Goal: Task Accomplishment & Management: Manage account settings

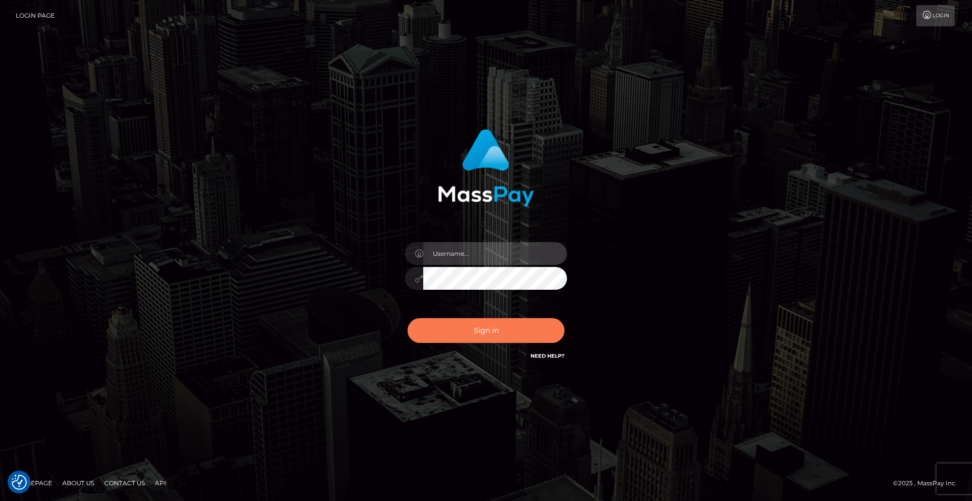
type input "Lady"
click at [520, 336] on button "Sign in" at bounding box center [485, 330] width 157 height 25
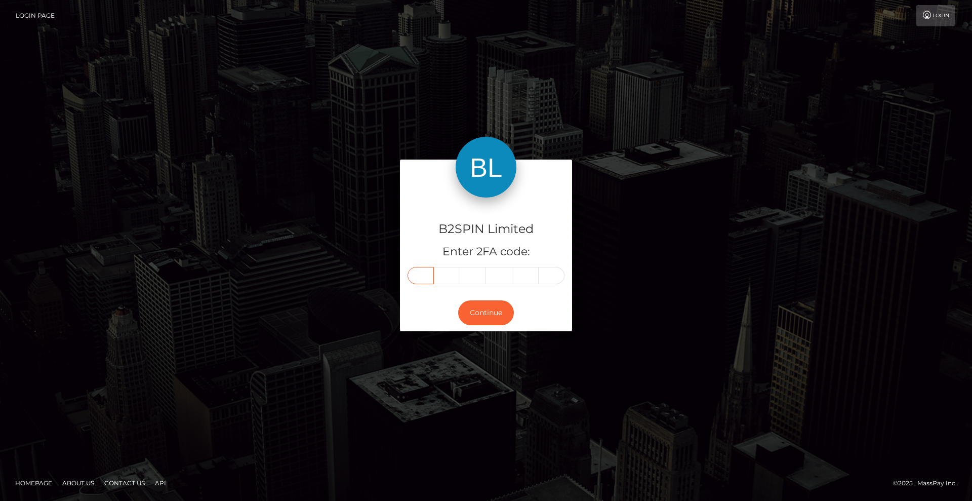
click at [429, 278] on input "text" at bounding box center [420, 275] width 26 height 17
type input "9"
type input "6"
type input "8"
type input "2"
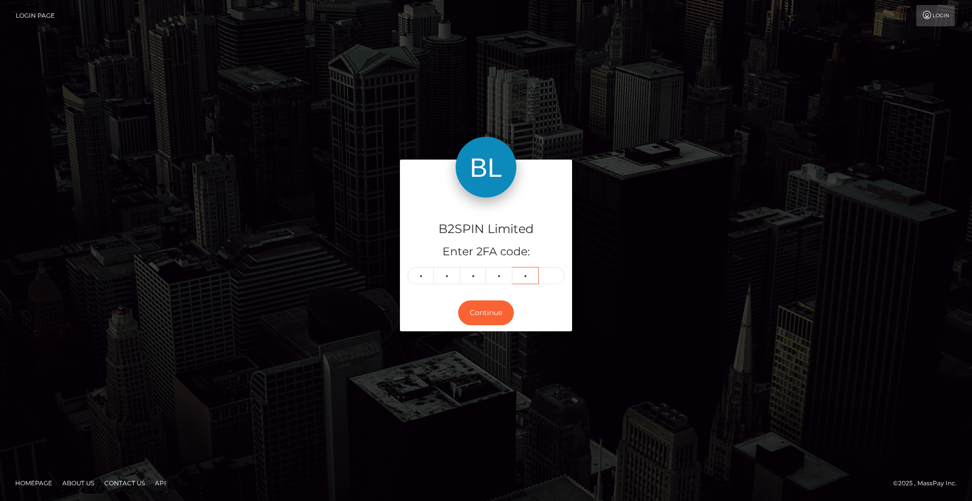
type input "5"
type input "6"
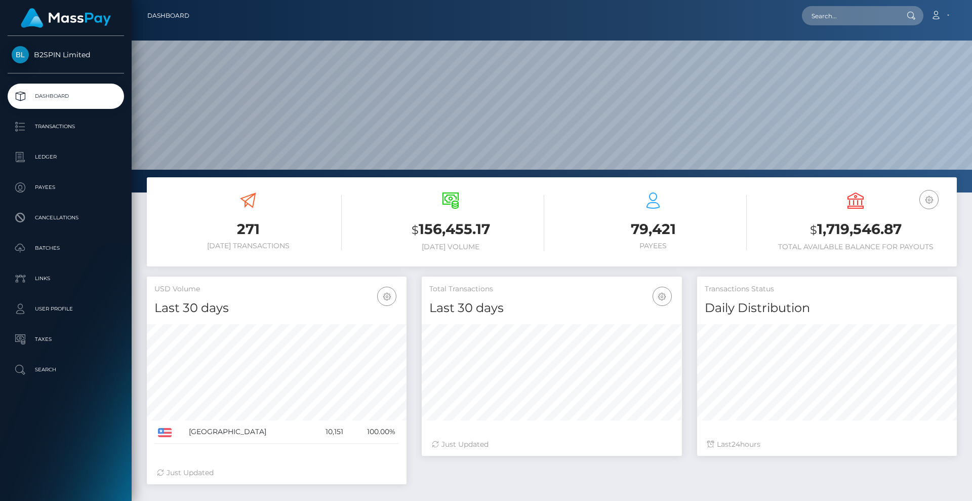
scroll to position [180, 260]
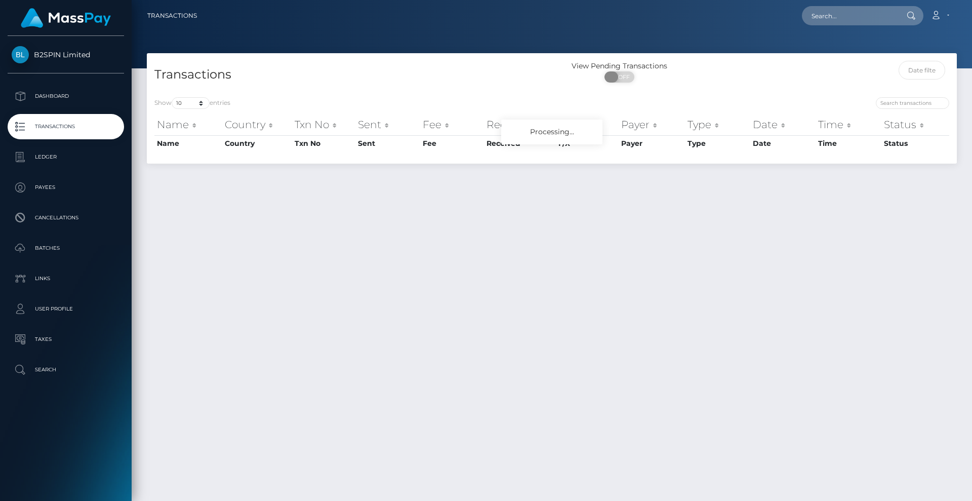
click at [619, 77] on span "OFF" at bounding box center [622, 76] width 25 height 11
checkbox input "true"
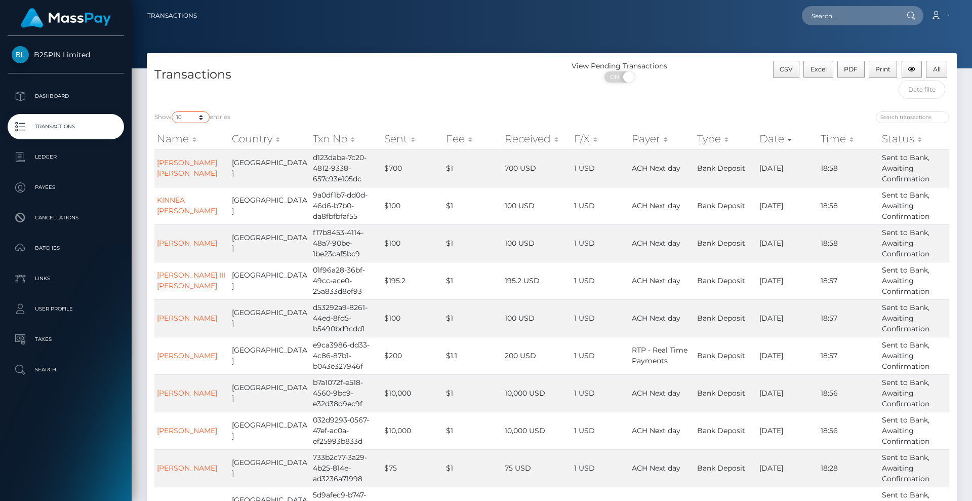
click at [191, 112] on select "10 25 50 100 250 500 1,000 3,500" at bounding box center [191, 117] width 38 height 12
select select "3500"
click at [173, 111] on select "10 25 50 100 250 500 1,000 3,500" at bounding box center [191, 117] width 38 height 12
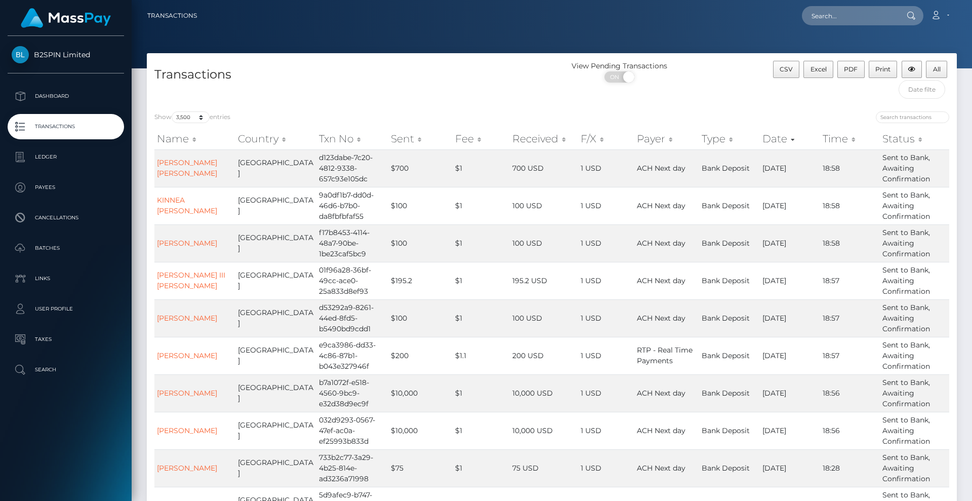
drag, startPoint x: 705, startPoint y: 85, endPoint x: 615, endPoint y: 96, distance: 91.3
click at [705, 85] on div "View Pending Transactions ON OFF" at bounding box center [653, 74] width 202 height 27
click at [709, 65] on div "View Pending Transactions ON OFF" at bounding box center [653, 74] width 202 height 27
click at [825, 77] on button "Excel" at bounding box center [818, 69] width 30 height 17
